Goal: Task Accomplishment & Management: Use online tool/utility

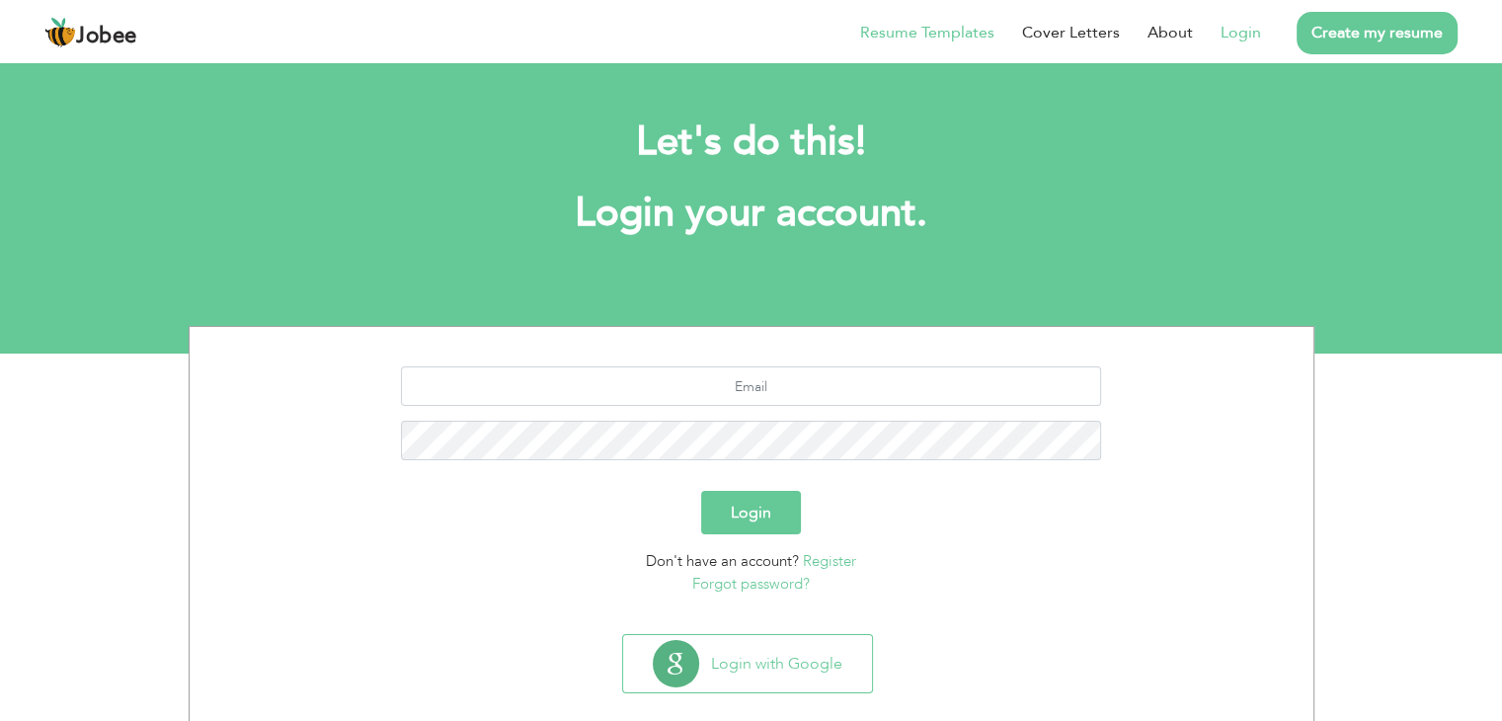
click at [950, 26] on link "Resume Templates" at bounding box center [927, 33] width 134 height 24
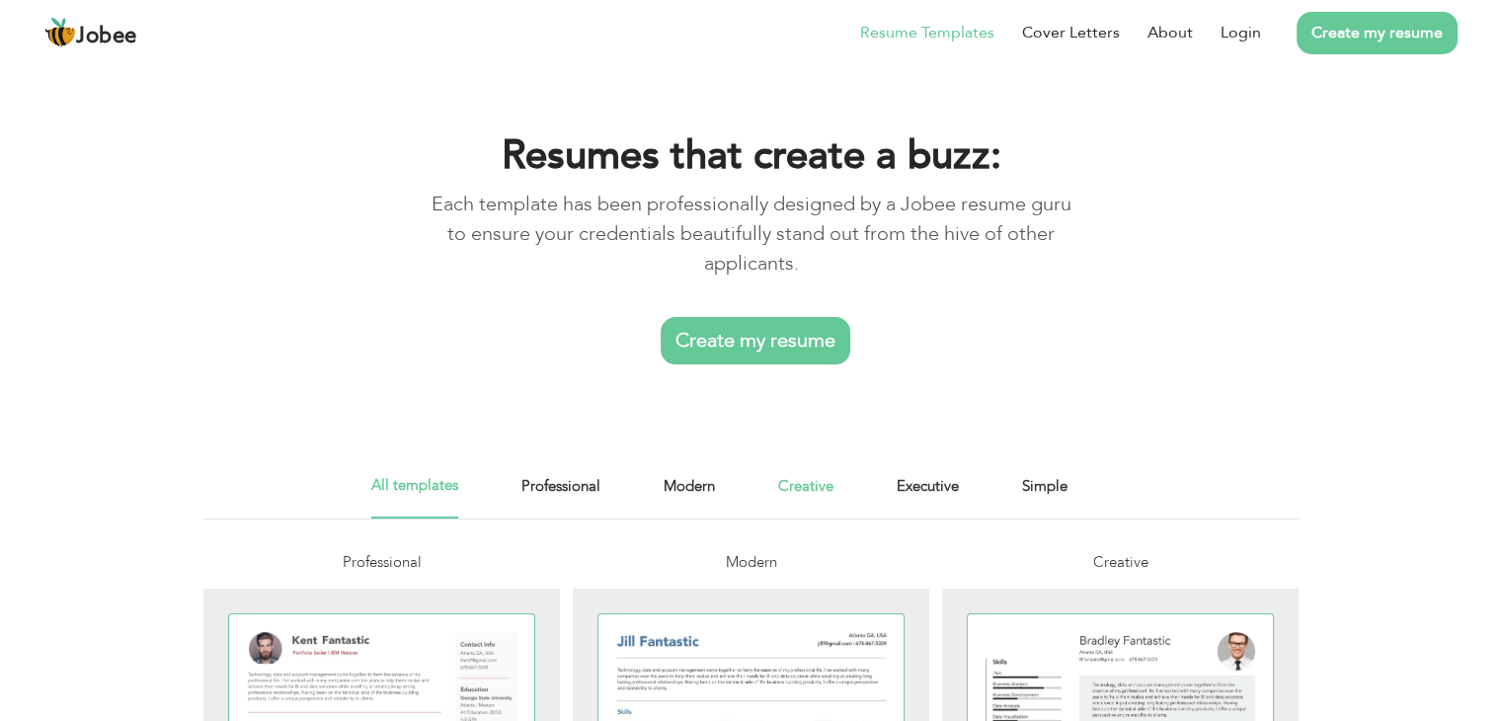
click at [796, 489] on link "Creative" at bounding box center [805, 496] width 55 height 44
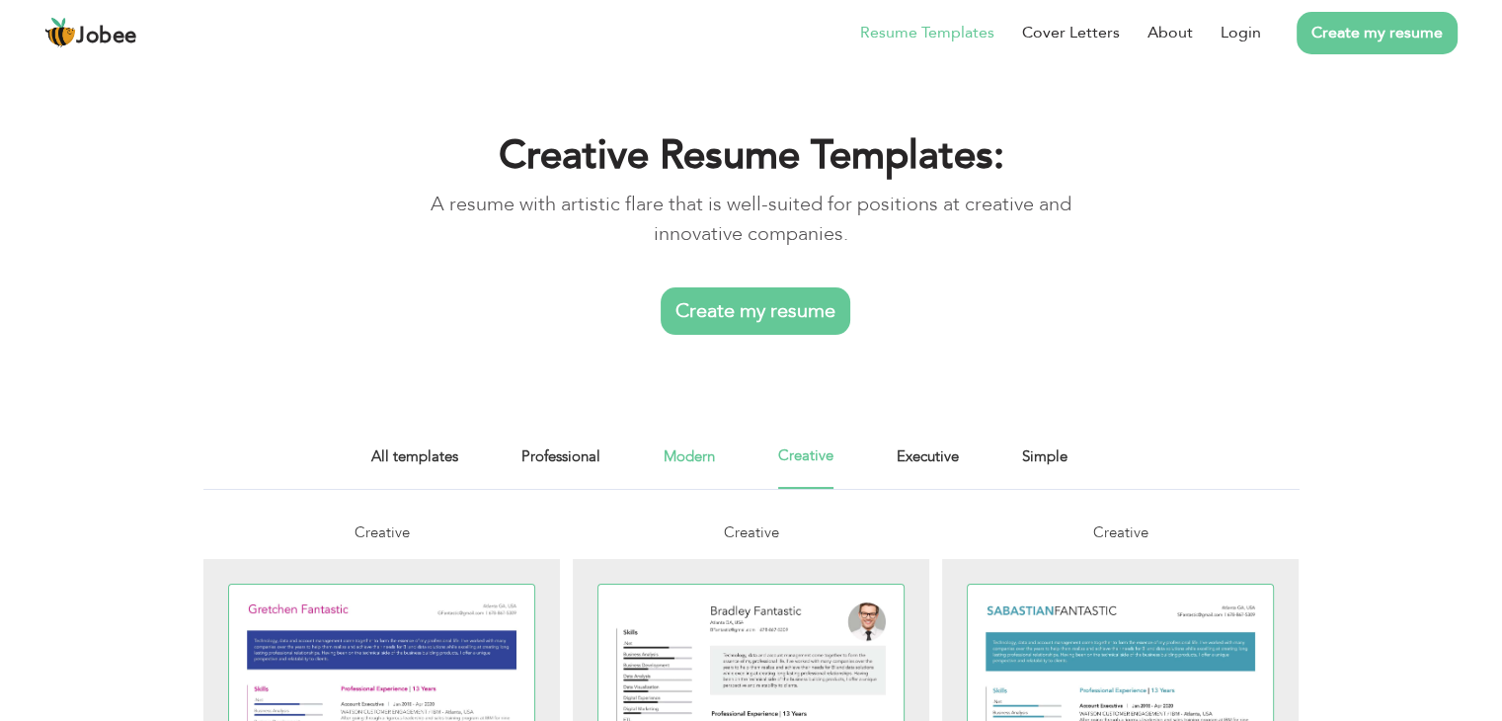
click at [687, 460] on link "Modern" at bounding box center [688, 466] width 51 height 44
